Goal: Task Accomplishment & Management: Manage account settings

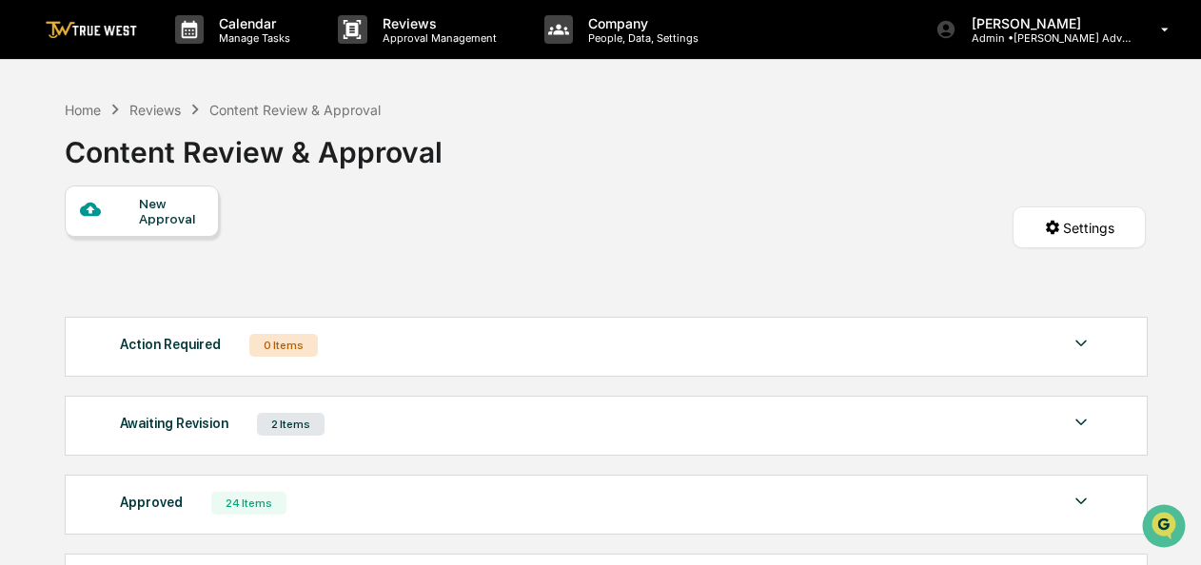
click at [1085, 420] on img at bounding box center [1081, 422] width 23 height 23
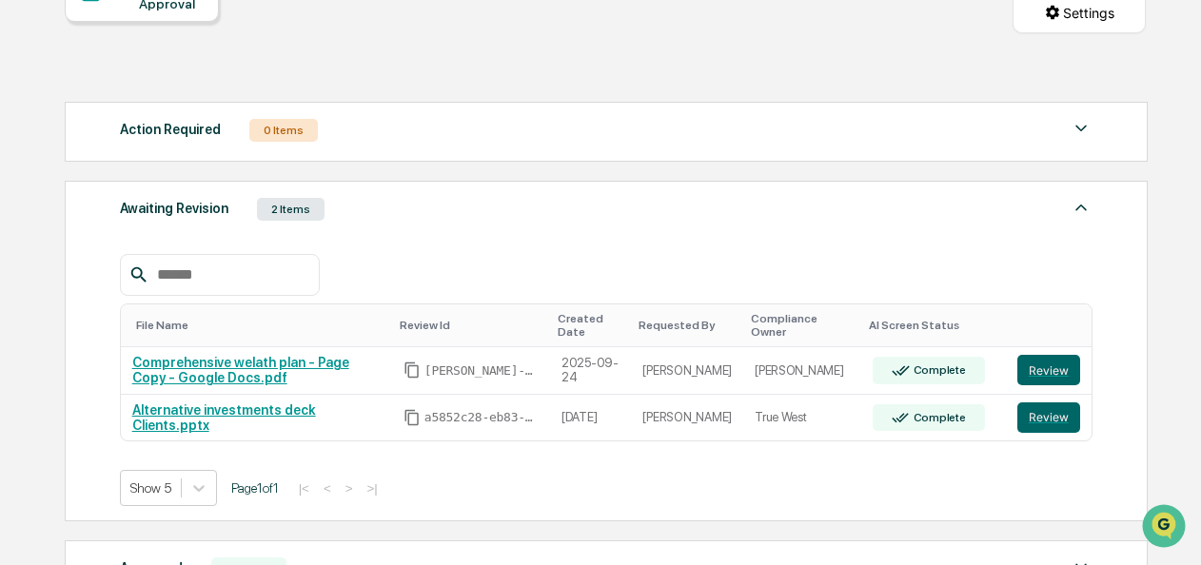
scroll to position [253, 0]
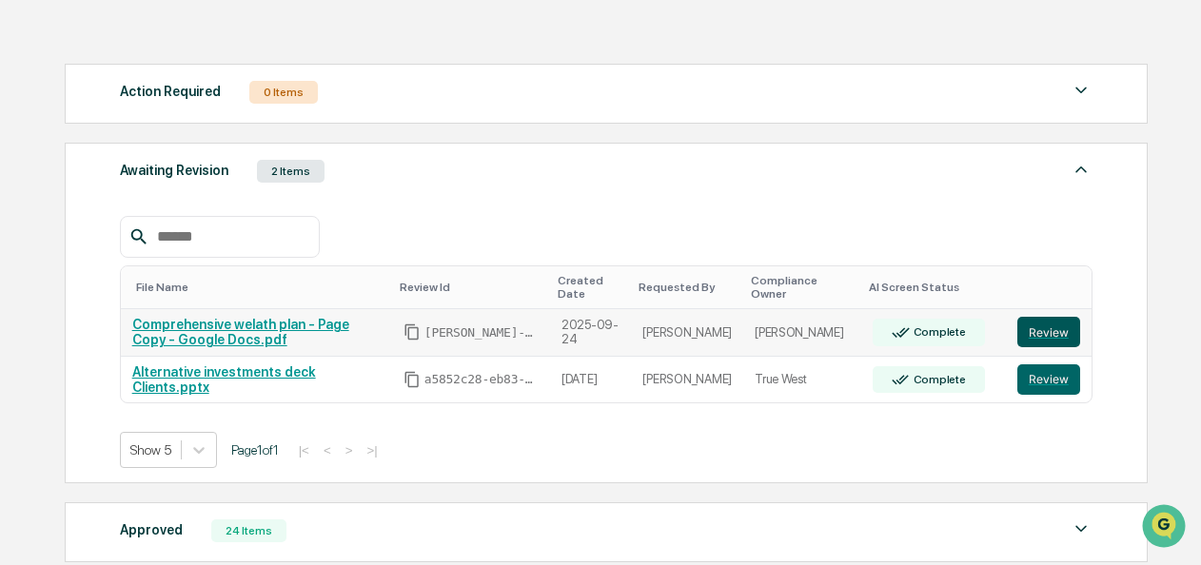
click at [1041, 325] on button "Review" at bounding box center [1048, 332] width 63 height 30
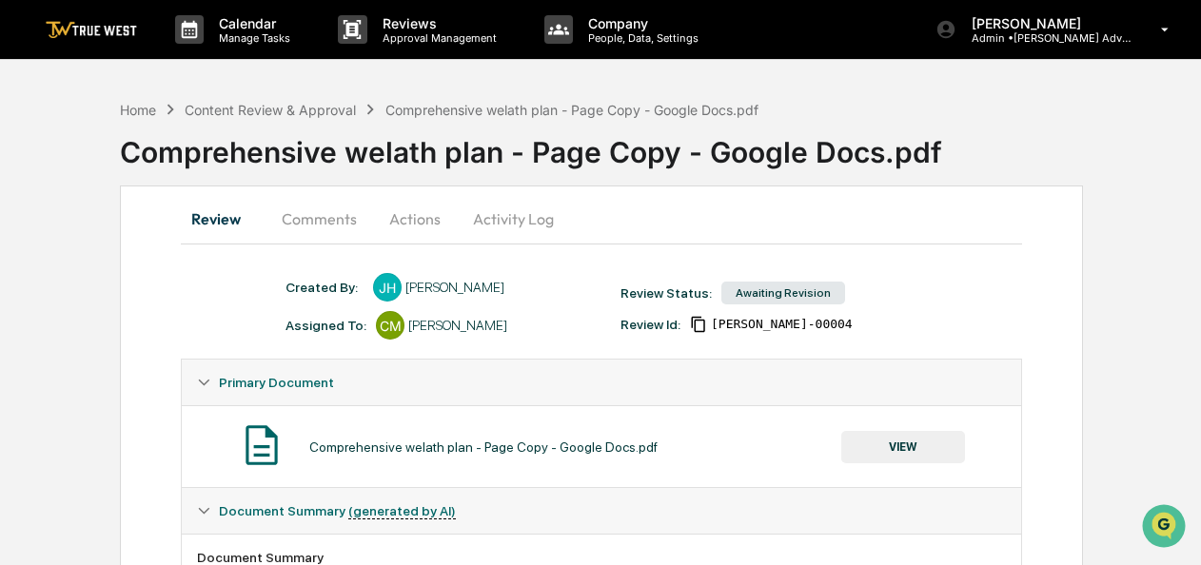
click at [404, 212] on button "Actions" at bounding box center [415, 219] width 86 height 46
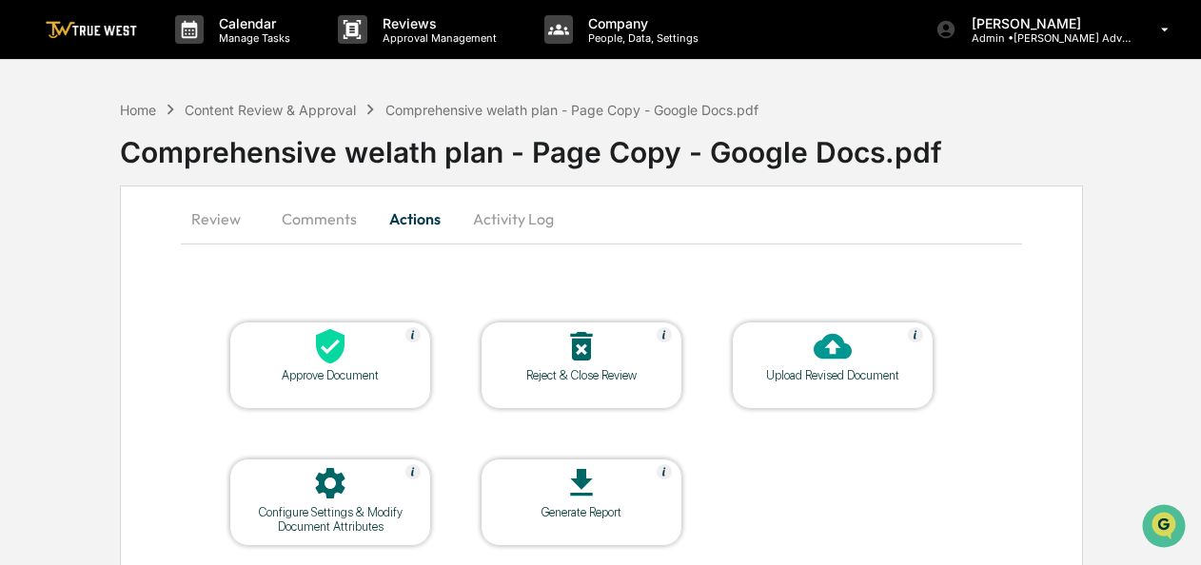
click at [575, 357] on icon at bounding box center [582, 346] width 22 height 29
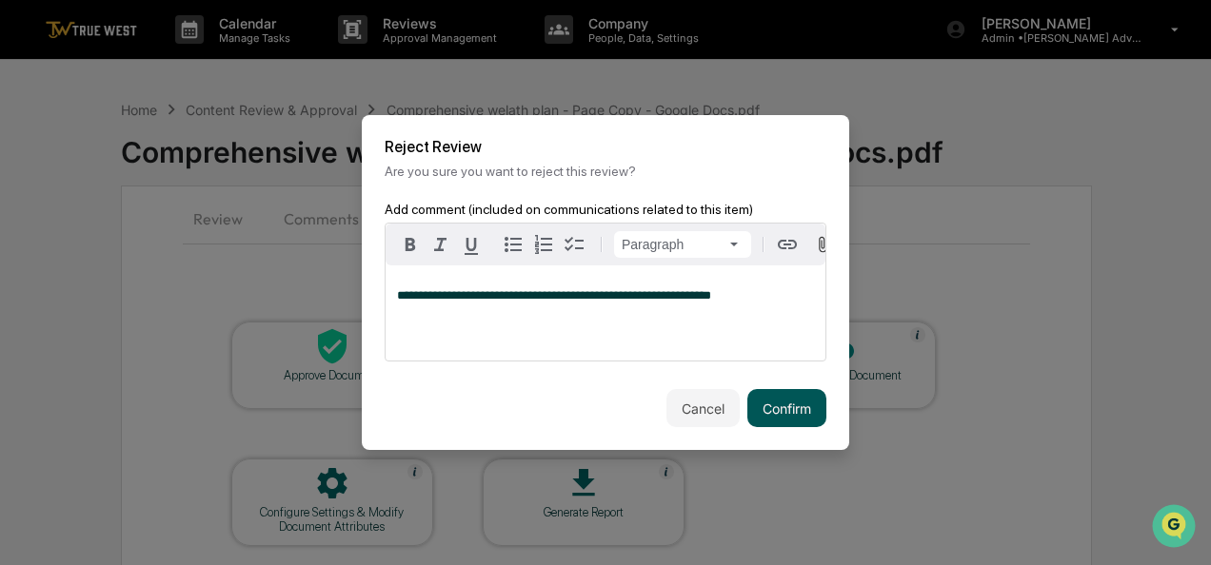
click at [789, 409] on button "Confirm" at bounding box center [786, 408] width 79 height 38
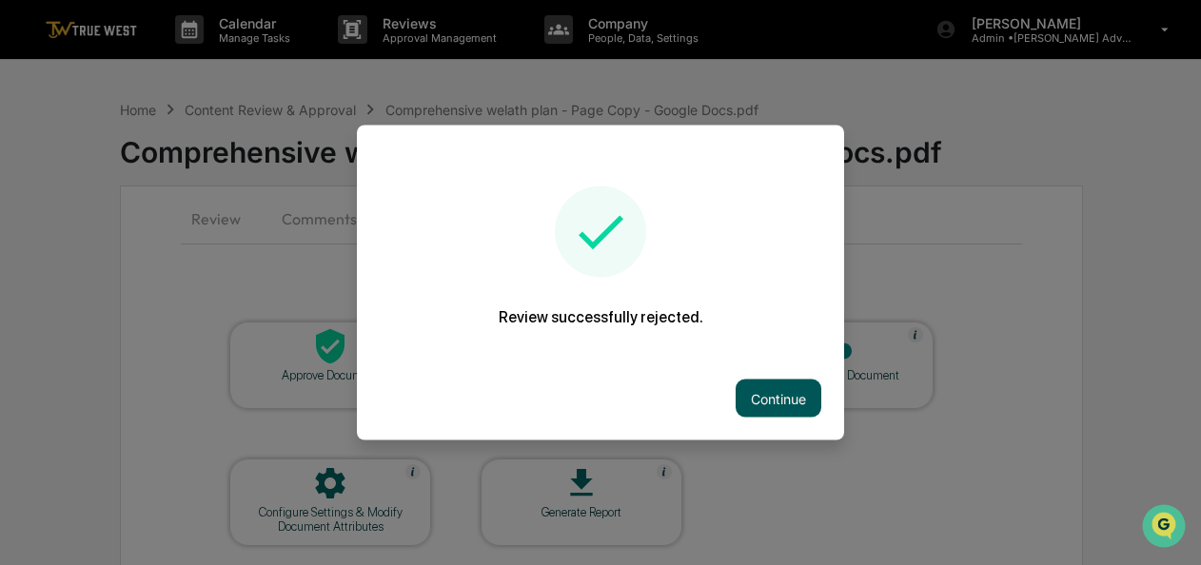
click at [773, 384] on button "Continue" at bounding box center [779, 399] width 86 height 38
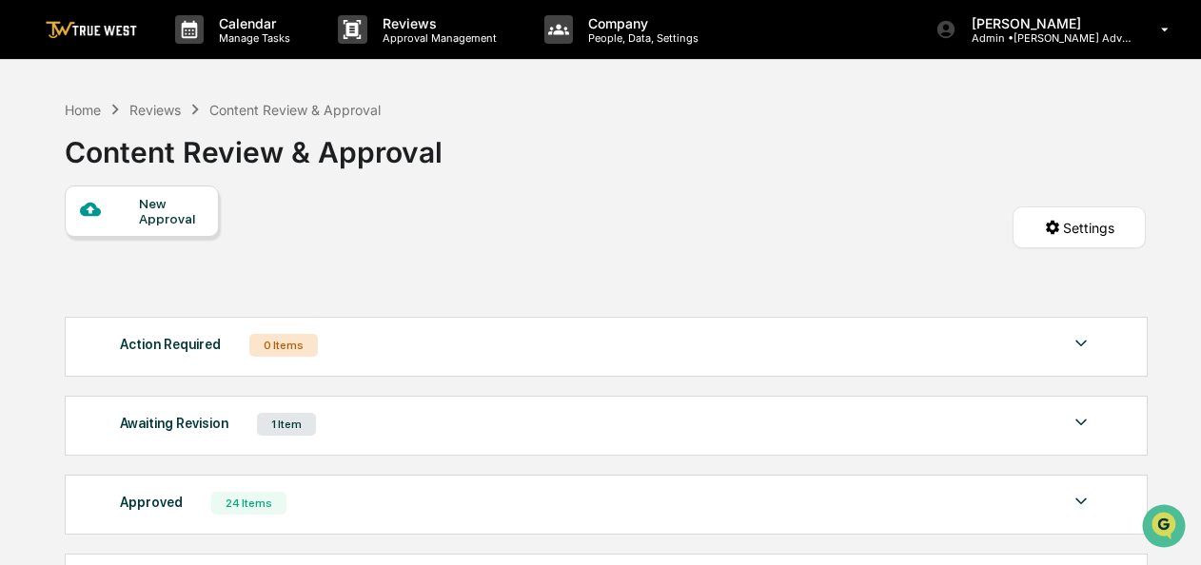
click at [1070, 436] on div at bounding box center [1081, 424] width 23 height 26
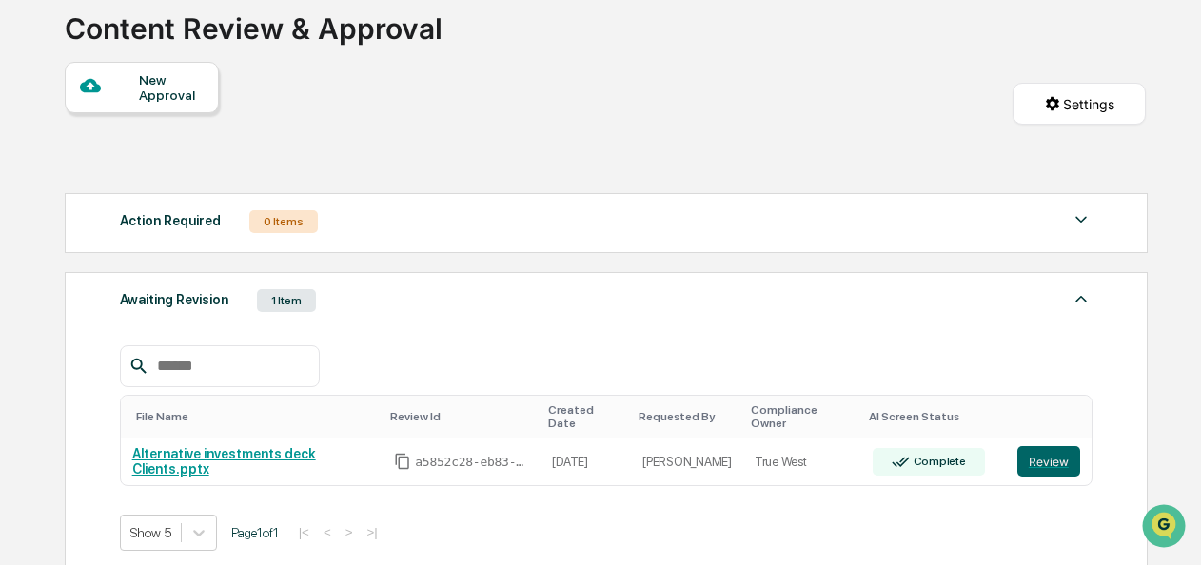
scroll to position [141, 0]
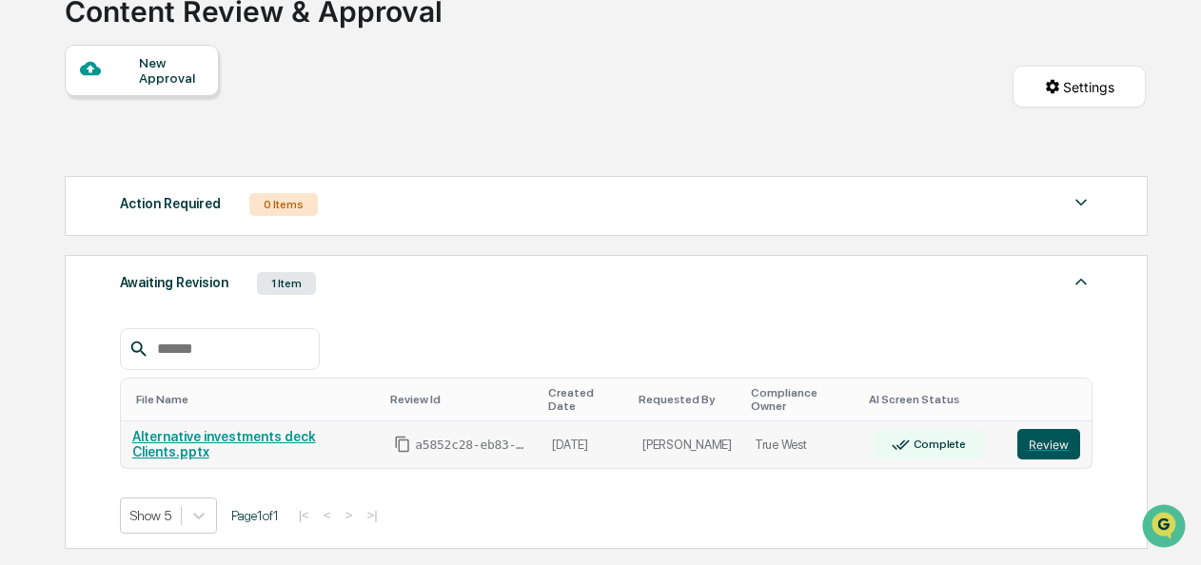
click at [1047, 429] on button "Review" at bounding box center [1048, 444] width 63 height 30
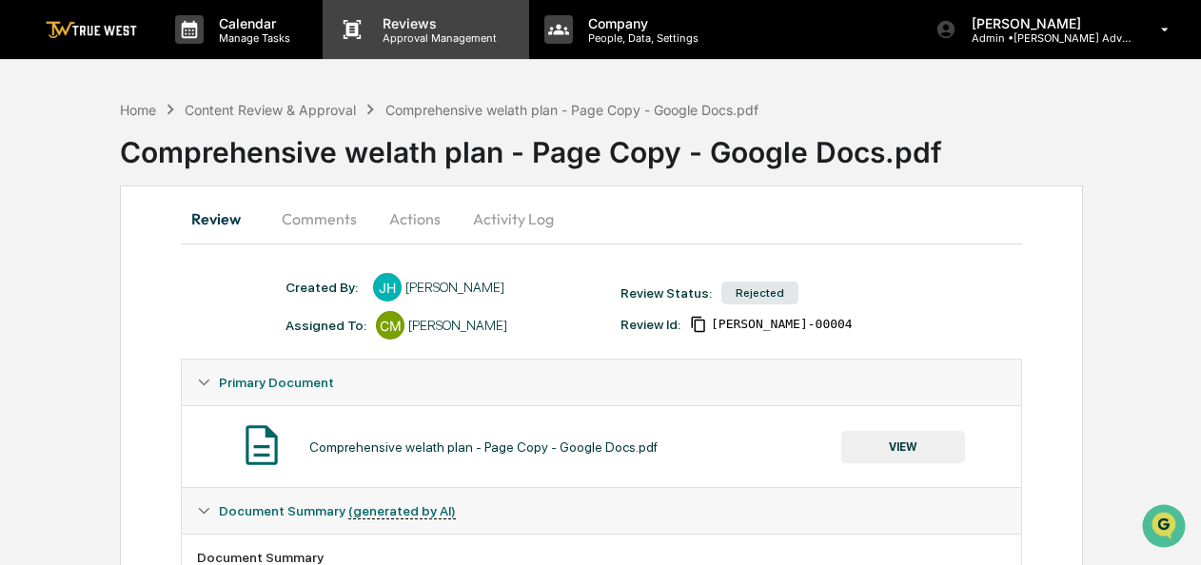
click at [424, 20] on p "Reviews" at bounding box center [436, 23] width 139 height 16
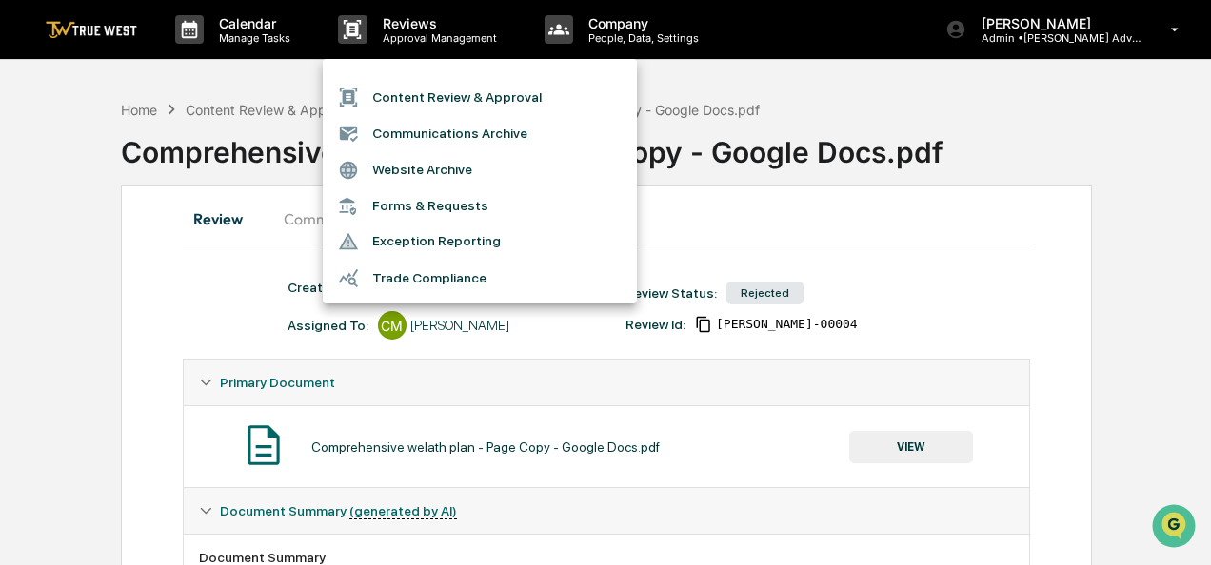
click at [105, 25] on div at bounding box center [605, 282] width 1211 height 565
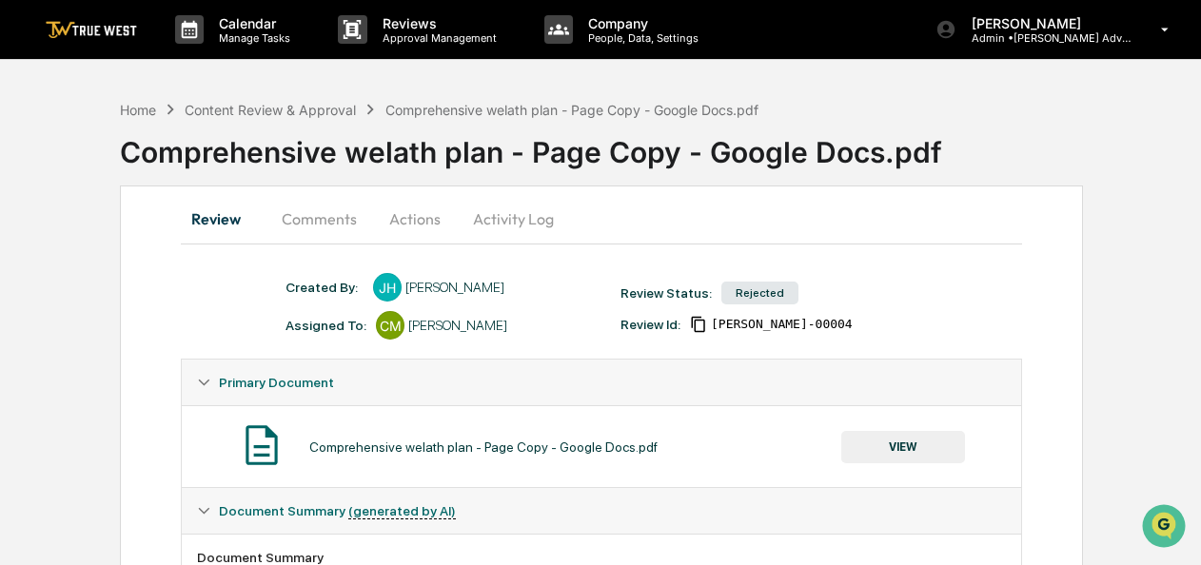
click at [105, 25] on img at bounding box center [91, 30] width 91 height 18
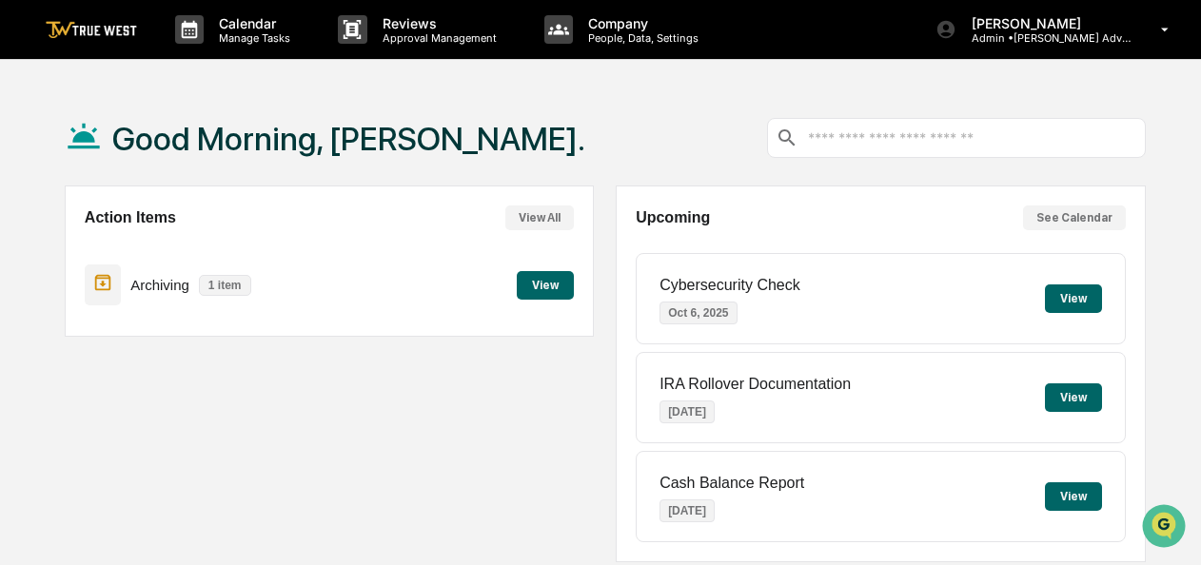
click at [510, 276] on div "Archiving 1 item View" at bounding box center [330, 285] width 490 height 64
click at [549, 286] on button "View" at bounding box center [545, 285] width 57 height 29
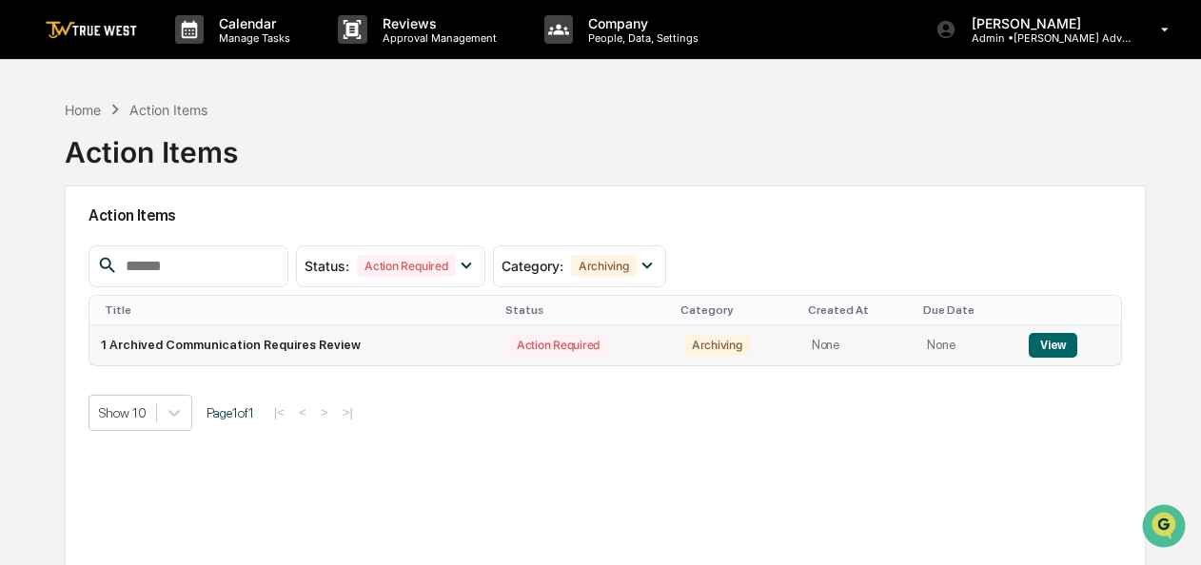
click at [1045, 345] on button "View" at bounding box center [1053, 345] width 49 height 25
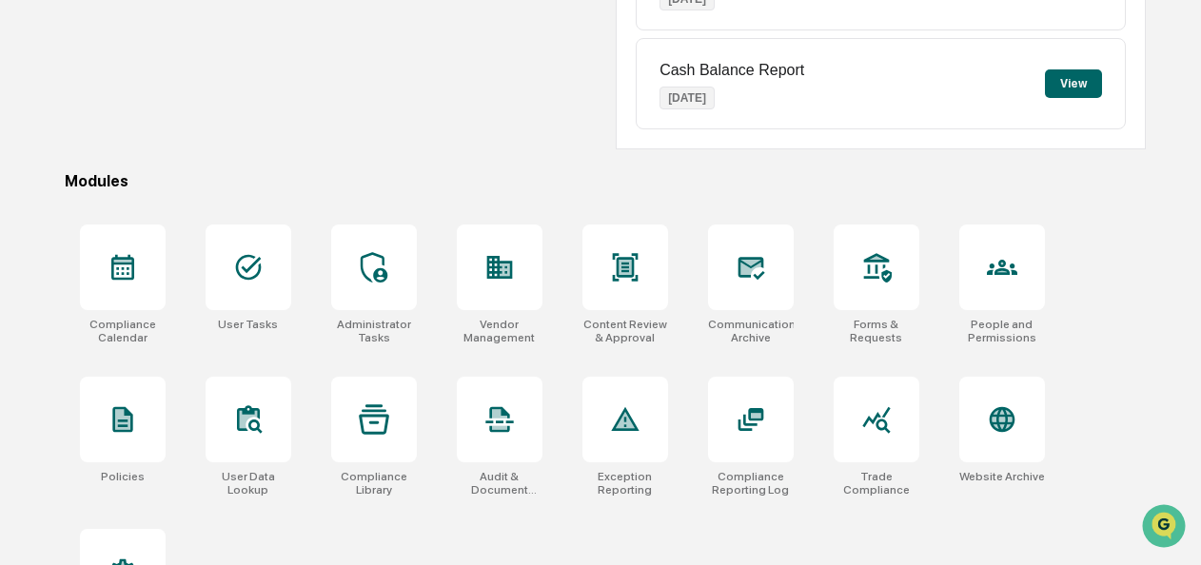
scroll to position [418, 0]
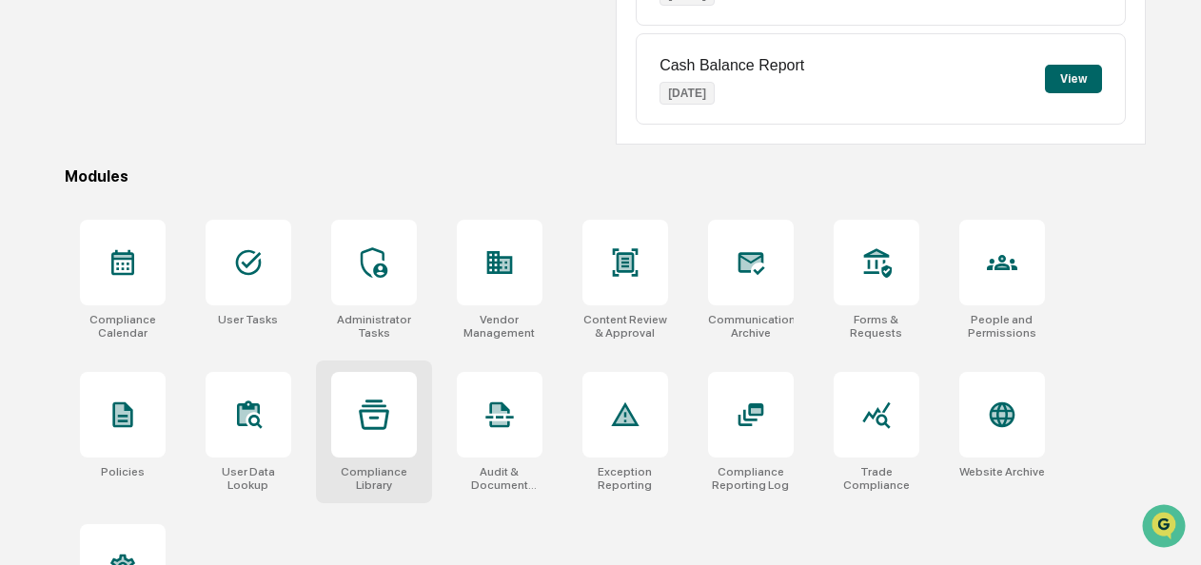
click at [385, 440] on div at bounding box center [374, 415] width 86 height 86
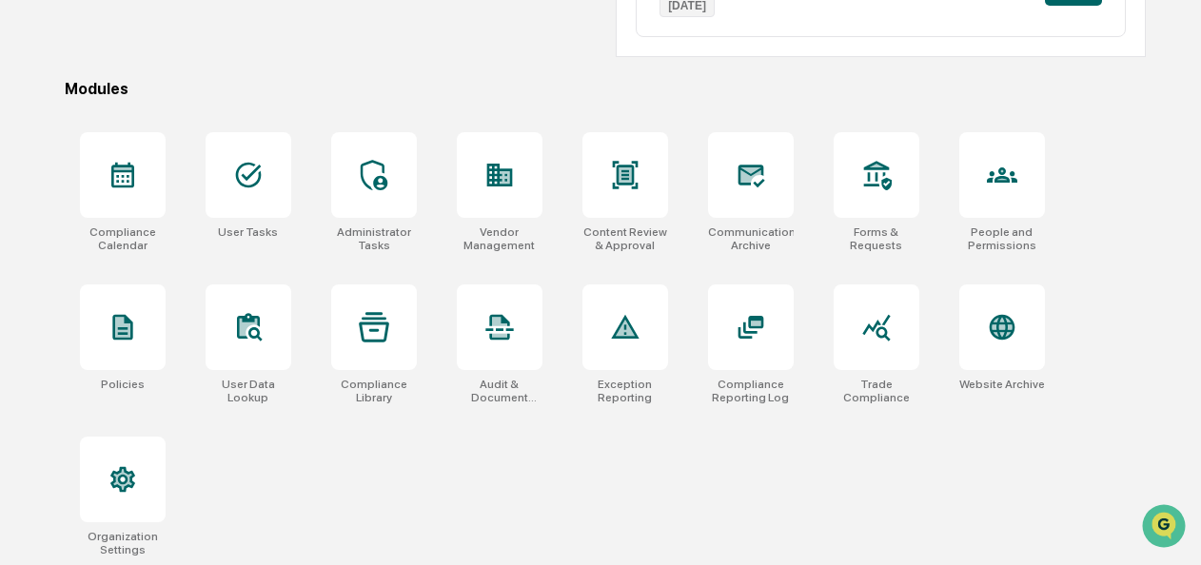
scroll to position [0, 0]
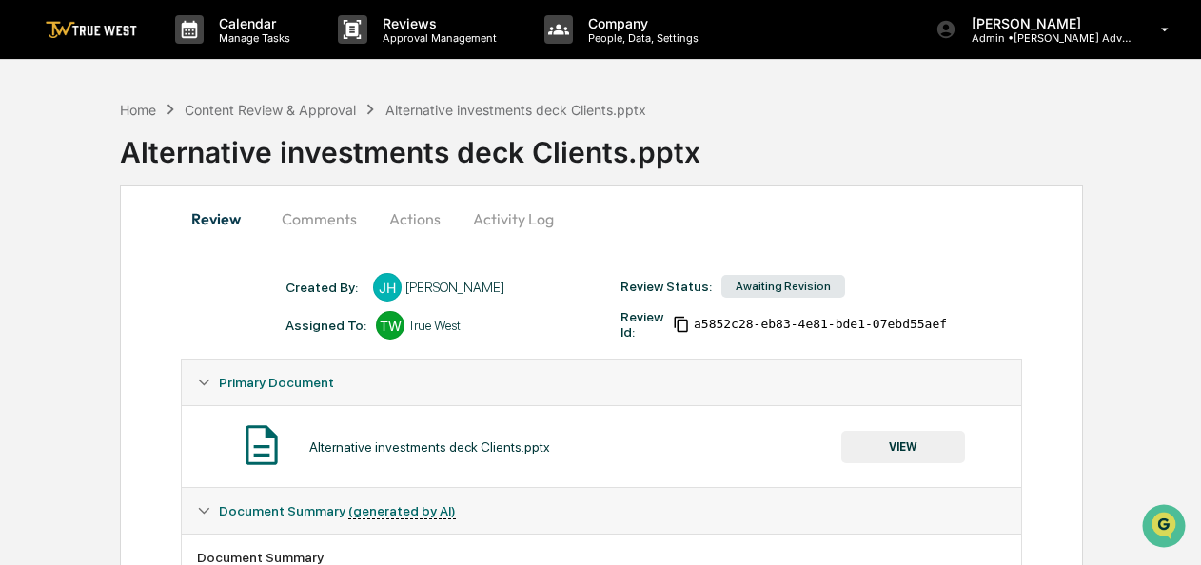
click at [403, 202] on button "Actions" at bounding box center [415, 219] width 86 height 46
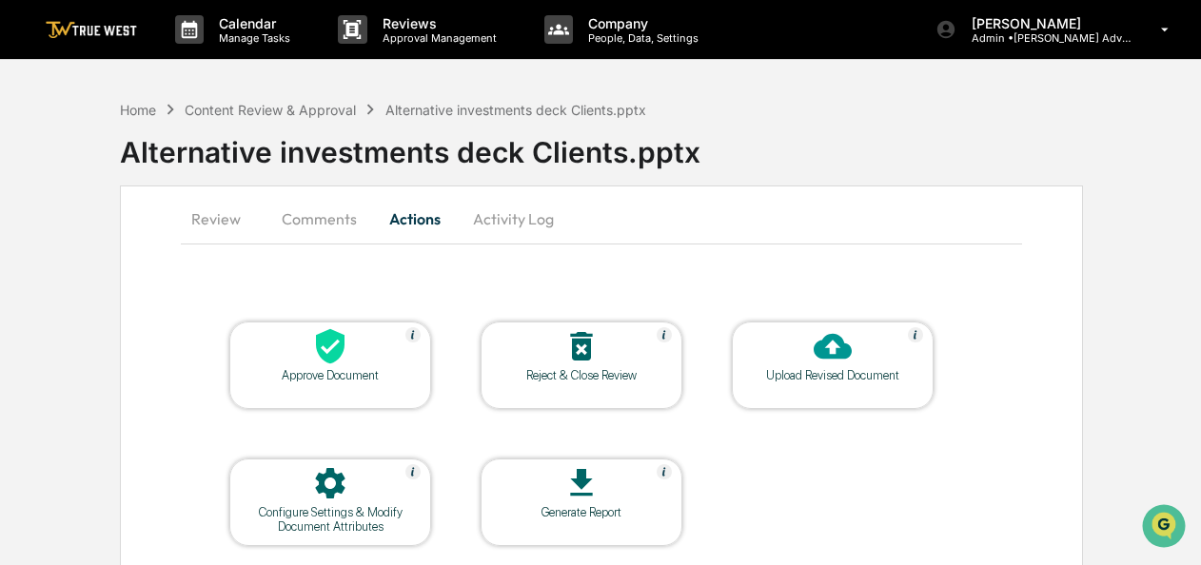
click at [601, 343] on div at bounding box center [581, 347] width 190 height 41
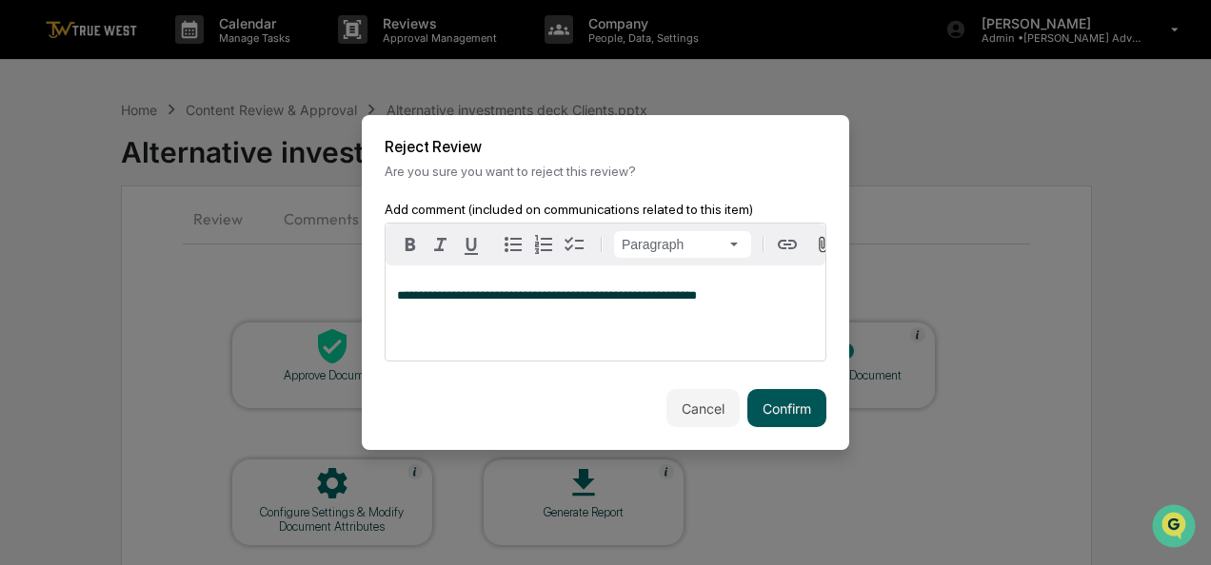
click at [790, 413] on button "Confirm" at bounding box center [786, 408] width 79 height 38
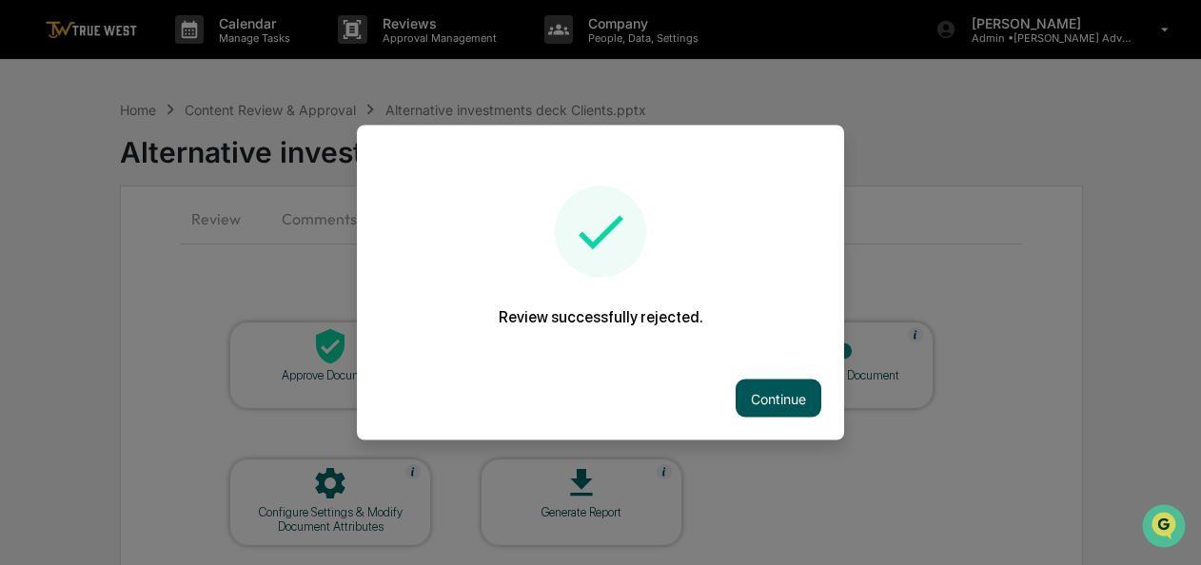
click at [778, 404] on button "Continue" at bounding box center [779, 399] width 86 height 38
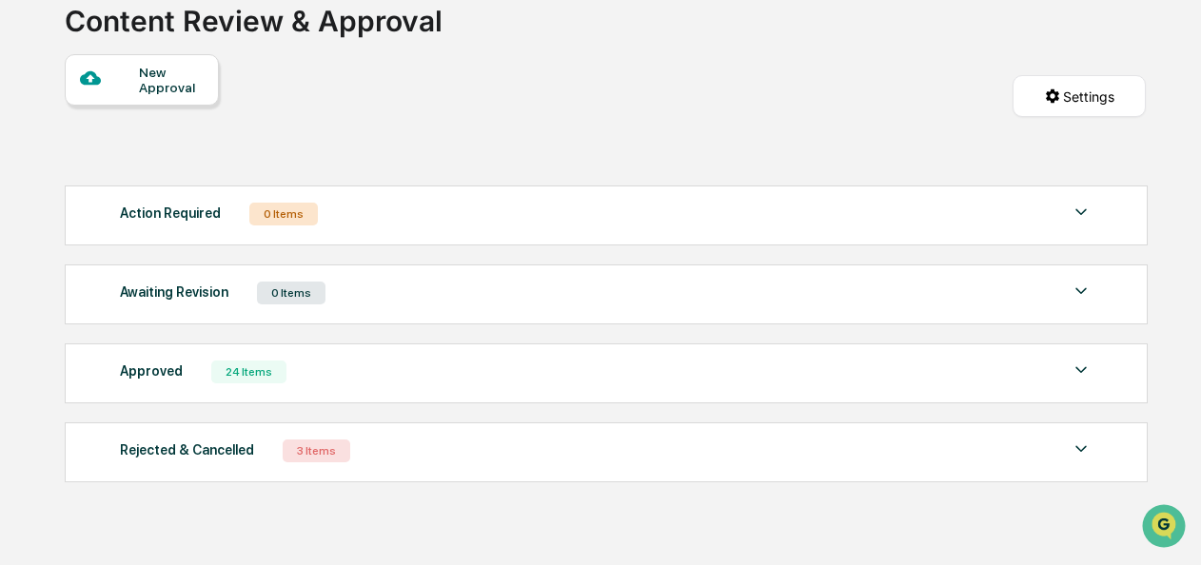
scroll to position [141, 0]
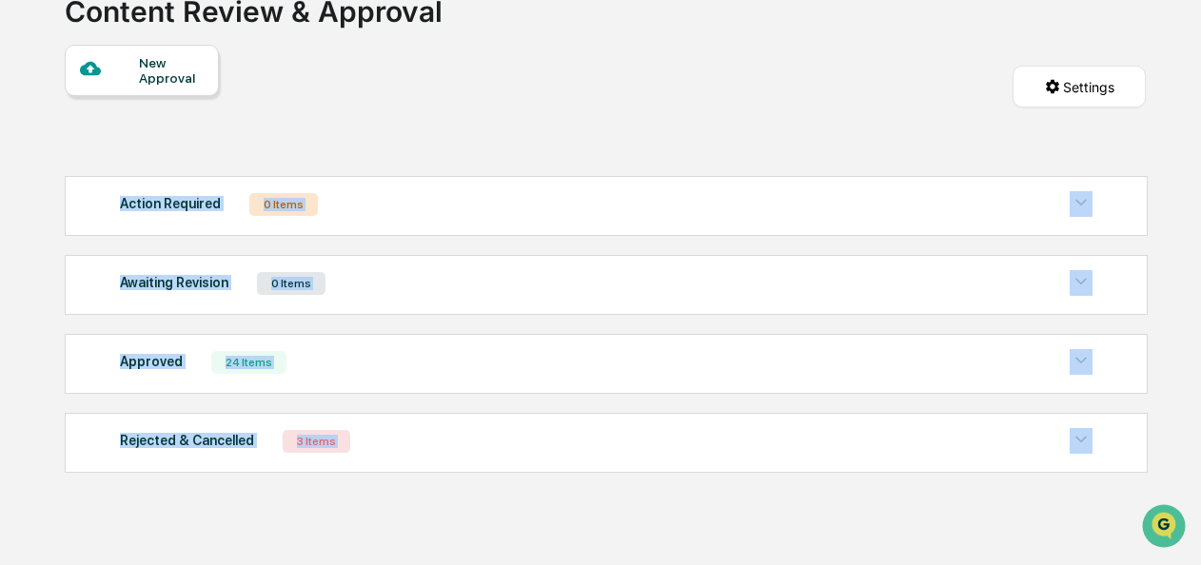
drag, startPoint x: 1199, startPoint y: 457, endPoint x: 1210, endPoint y: 158, distance: 299.0
click at [1201, 158] on html "Calendar Manage Tasks Reviews Approval Management Company People, Data, Setting…" at bounding box center [600, 141] width 1201 height 565
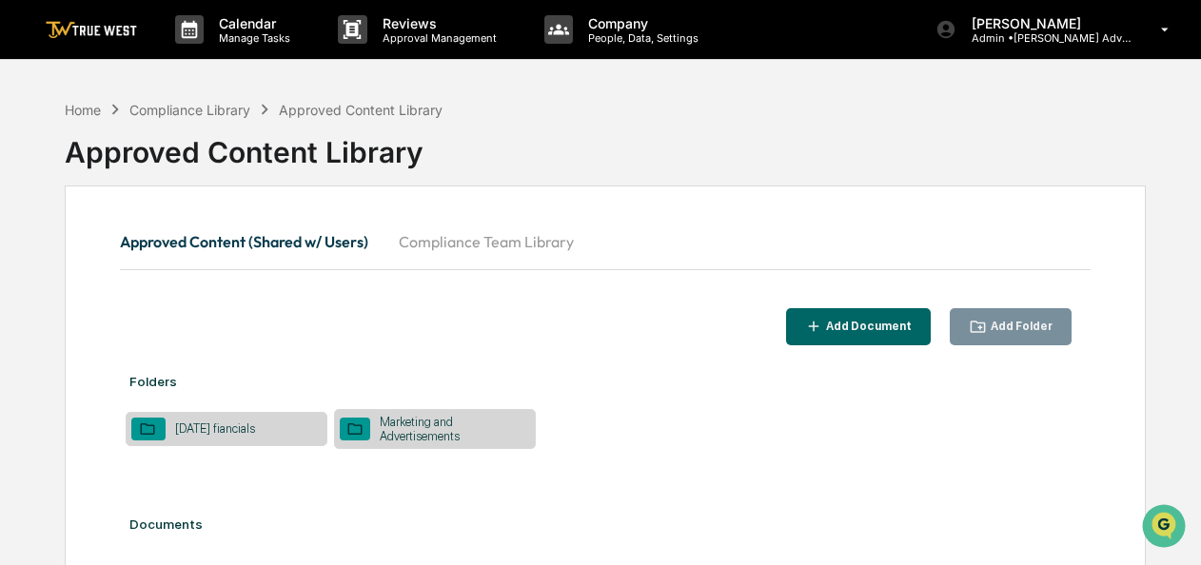
click at [211, 423] on div "January 2025 fiancials" at bounding box center [215, 429] width 99 height 14
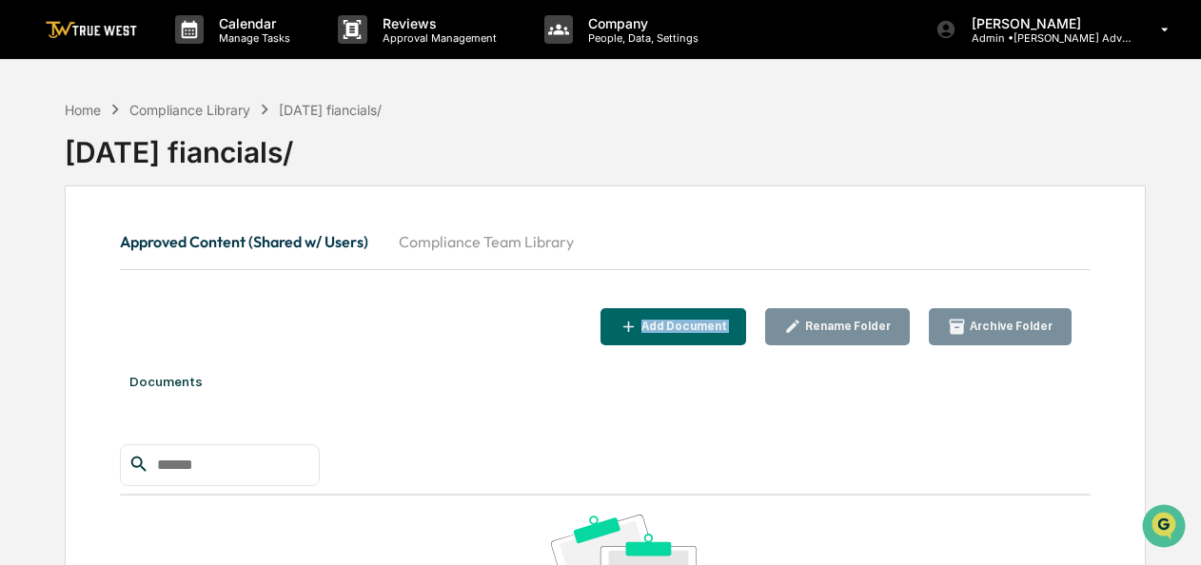
drag, startPoint x: 1199, startPoint y: 188, endPoint x: 1213, endPoint y: 307, distance: 119.8
click at [1200, 307] on html "Calendar Manage Tasks Reviews Approval Management Company People, Data, Setting…" at bounding box center [600, 282] width 1201 height 565
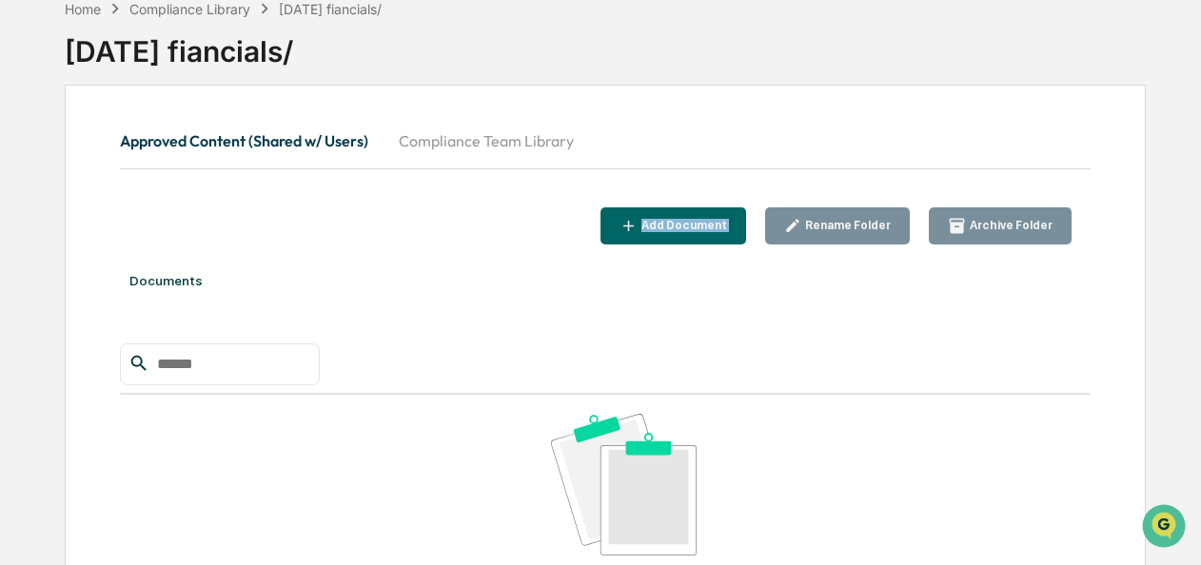
scroll to position [108, 0]
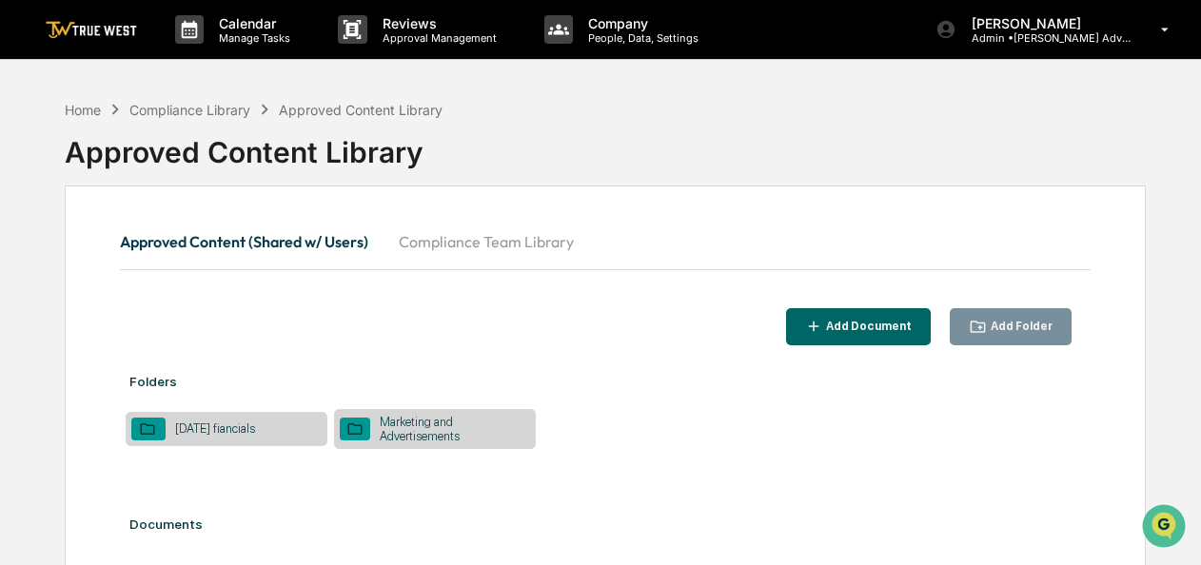
drag, startPoint x: 198, startPoint y: 432, endPoint x: 160, endPoint y: 434, distance: 38.1
click at [160, 434] on div at bounding box center [148, 429] width 34 height 23
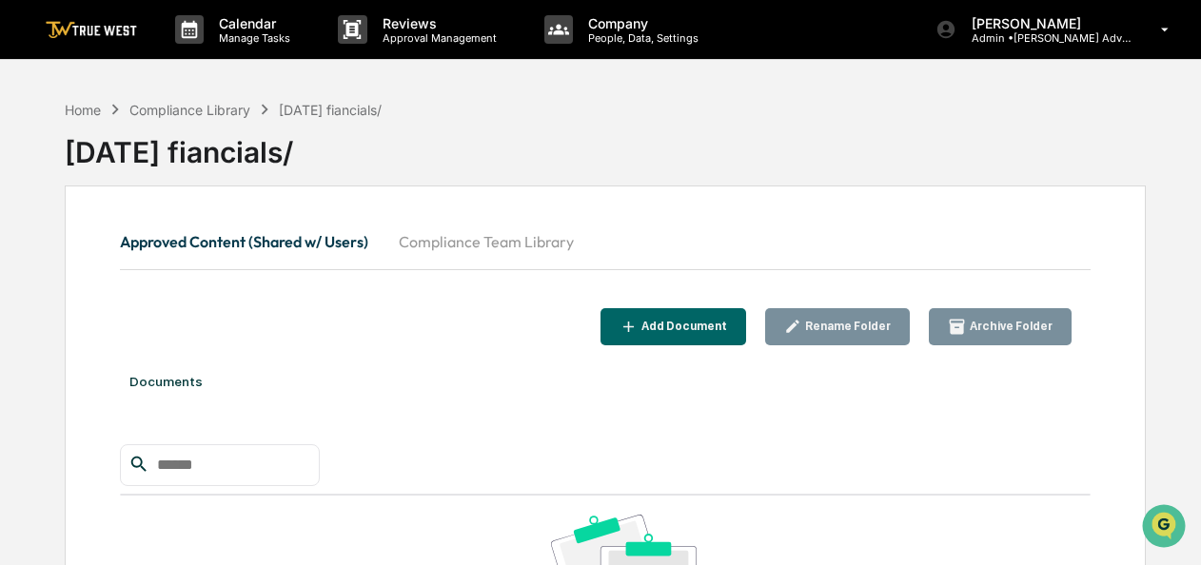
click at [371, 232] on button "Approved Content (Shared w/ Users)" at bounding box center [252, 242] width 264 height 46
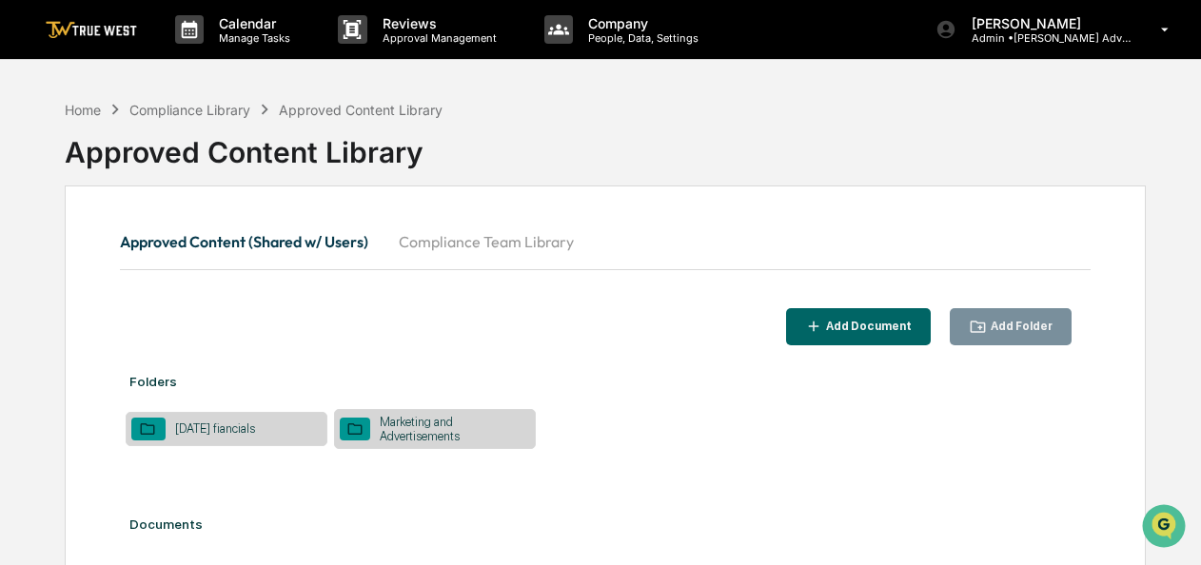
click at [265, 427] on div "January 2025 fiancials" at bounding box center [215, 429] width 99 height 14
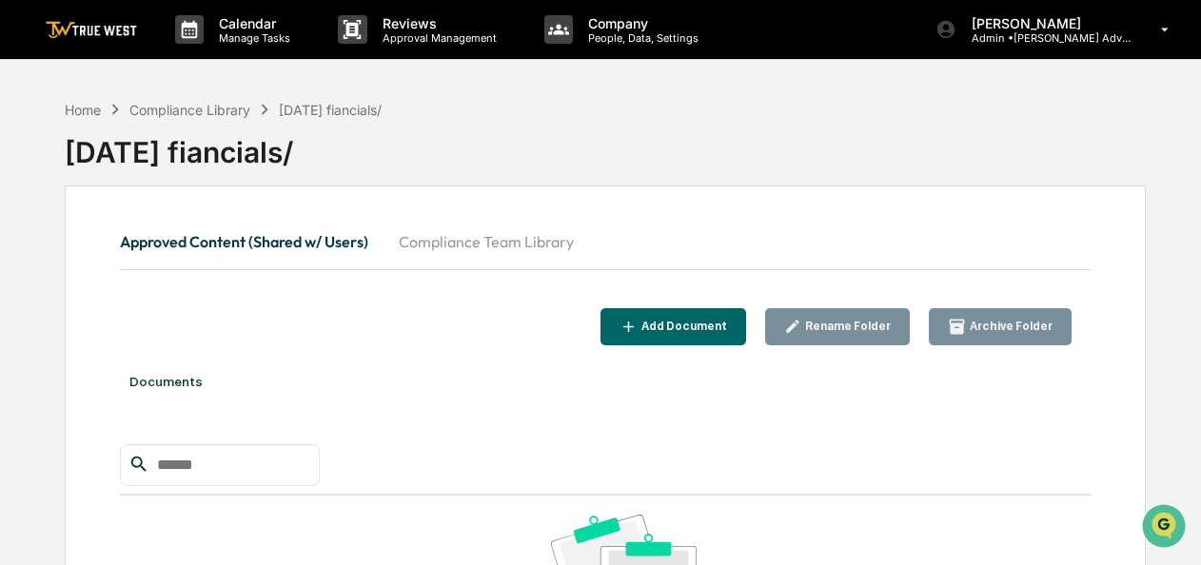
click at [992, 320] on div "Archive Folder" at bounding box center [1009, 326] width 87 height 13
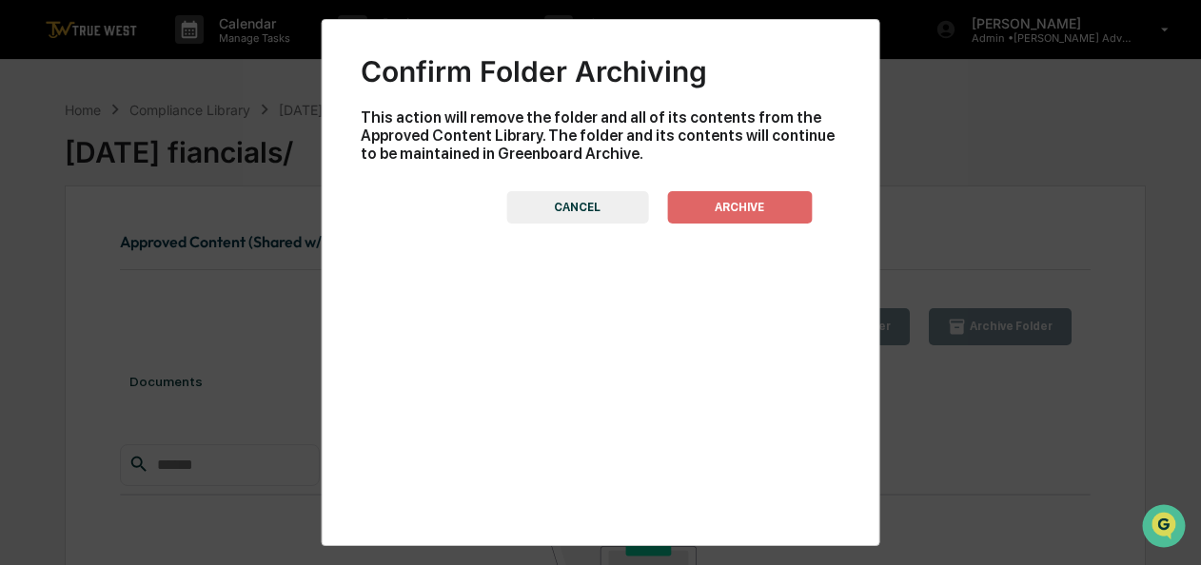
click at [757, 209] on button "ARCHIVE" at bounding box center [739, 207] width 145 height 32
